Goal: Task Accomplishment & Management: Use online tool/utility

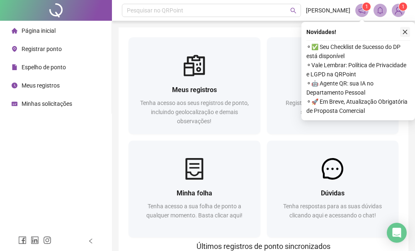
click at [403, 35] on button "button" at bounding box center [405, 32] width 10 height 10
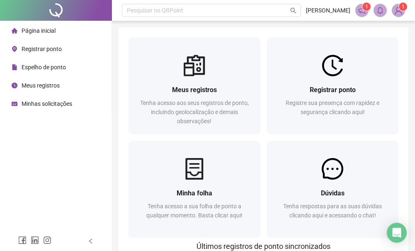
click at [48, 50] on span "Registrar ponto" at bounding box center [42, 49] width 40 height 7
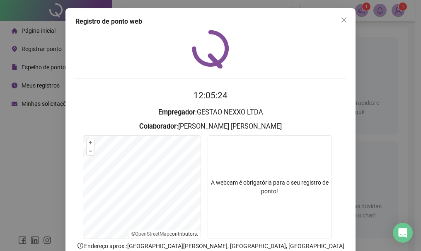
scroll to position [55, 0]
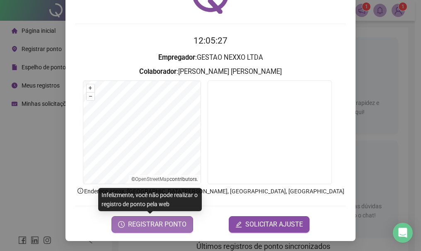
click at [177, 225] on span "REGISTRAR PONTO" at bounding box center [157, 224] width 58 height 10
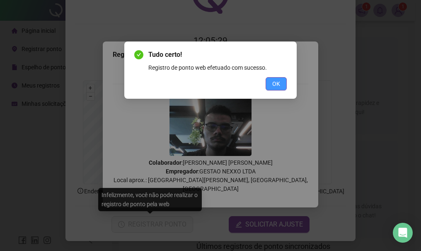
click at [280, 84] on span "OK" at bounding box center [276, 83] width 8 height 9
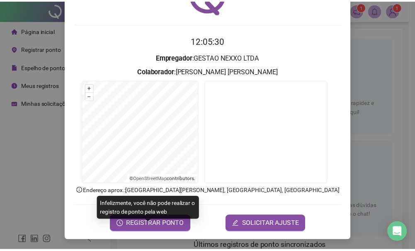
scroll to position [0, 0]
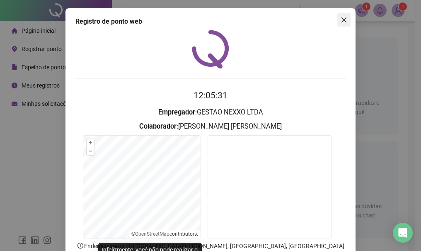
click at [341, 20] on icon "close" at bounding box center [344, 20] width 7 height 7
